Goal: Check status: Check status

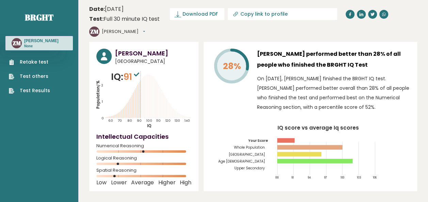
click at [256, 49] on div "28% Zabynah Faye Malinao performed better than 28% of all people who finished t…" at bounding box center [310, 82] width 199 height 67
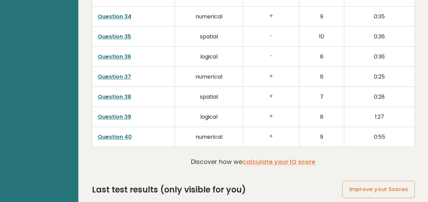
scroll to position [1769, 0]
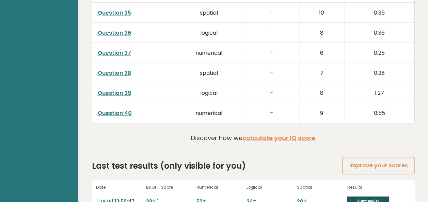
click at [366, 197] on link "View results" at bounding box center [368, 201] width 42 height 9
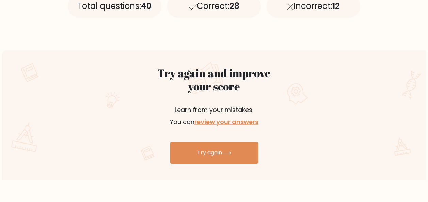
scroll to position [350, 0]
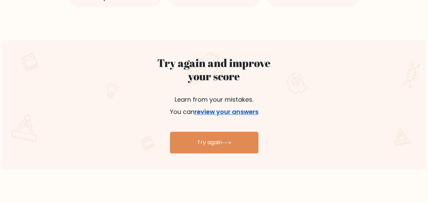
click at [229, 114] on link "review your answers" at bounding box center [227, 112] width 64 height 9
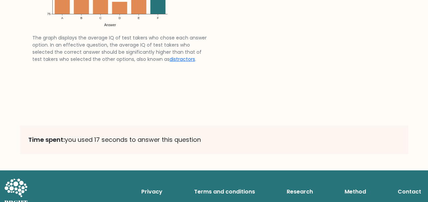
scroll to position [1119, 0]
